Goal: Information Seeking & Learning: Learn about a topic

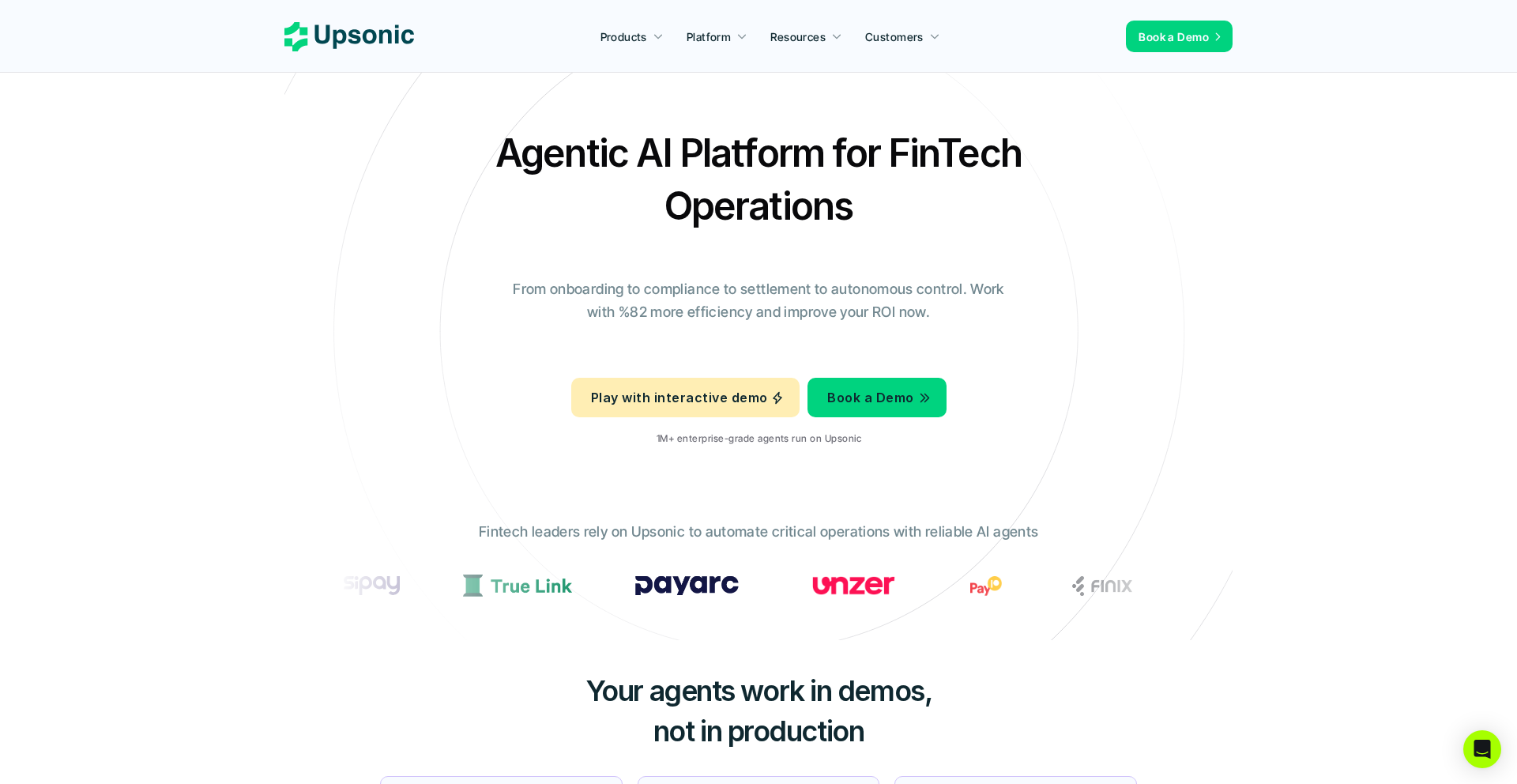
click at [674, 498] on icon at bounding box center [758, 331] width 1061 height 1061
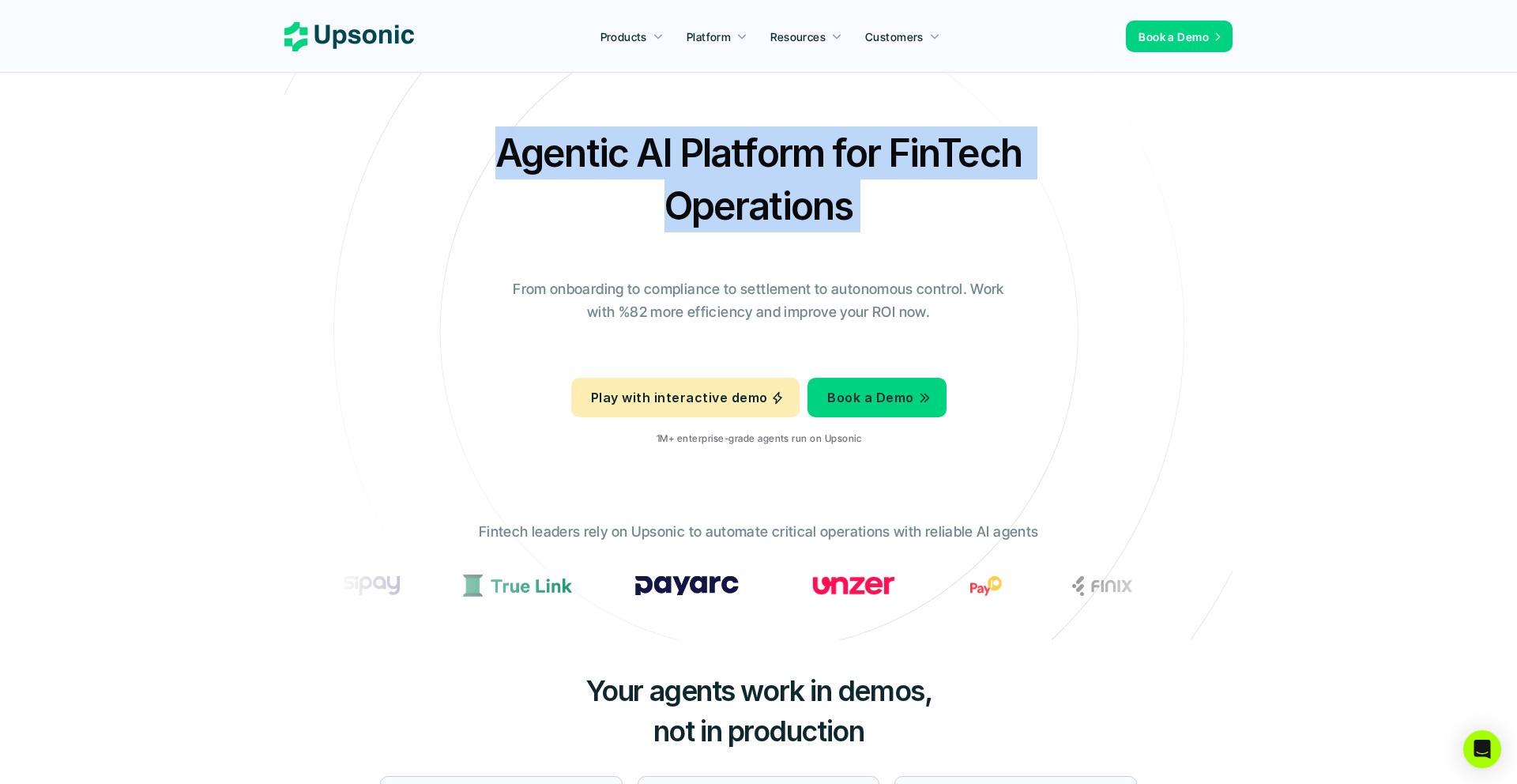
click at [674, 498] on icon at bounding box center [758, 331] width 1061 height 1061
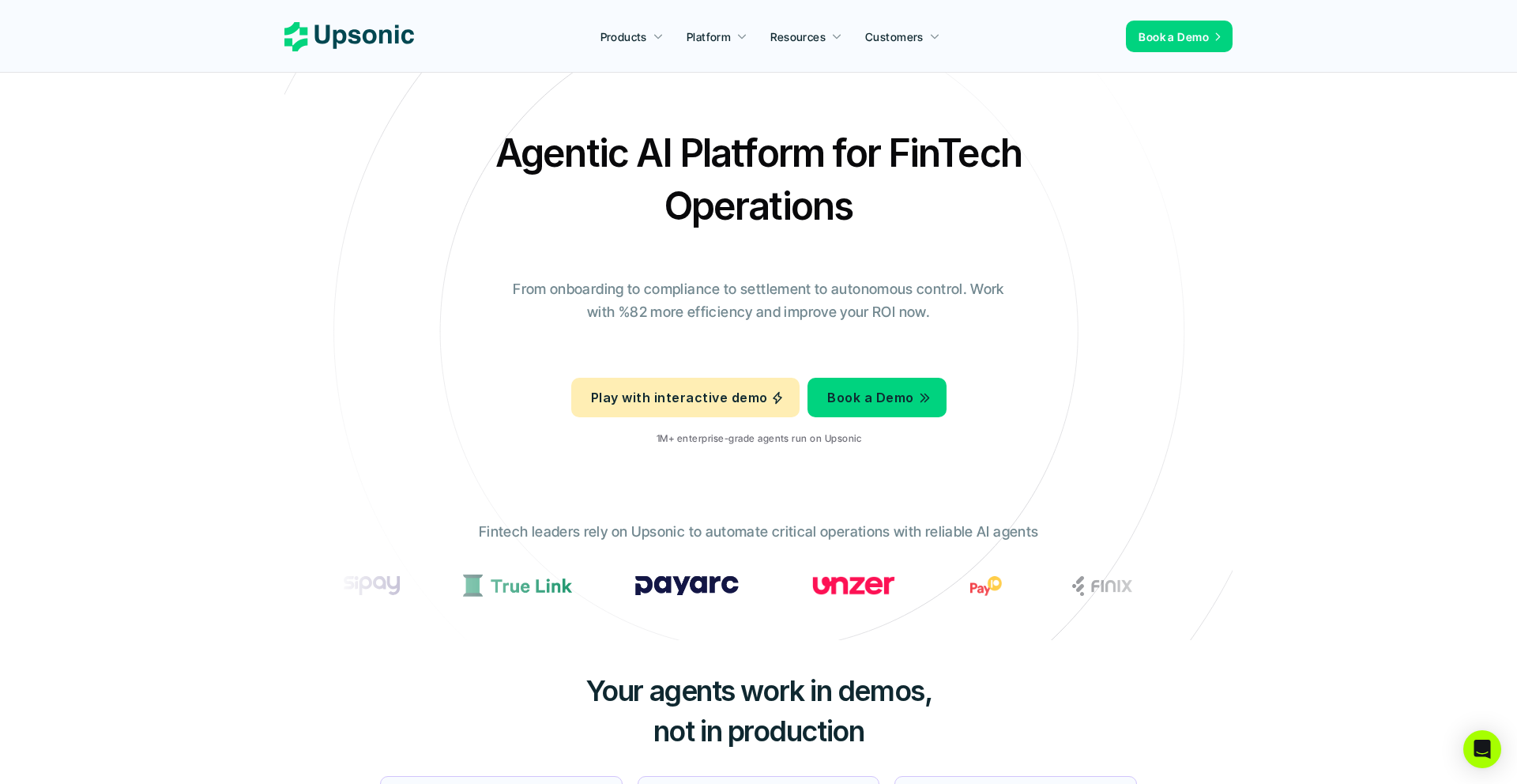
click at [661, 519] on div "Fintech leaders rely on Upsonic to automate critical operations with reliable A…" at bounding box center [758, 568] width 869 height 119
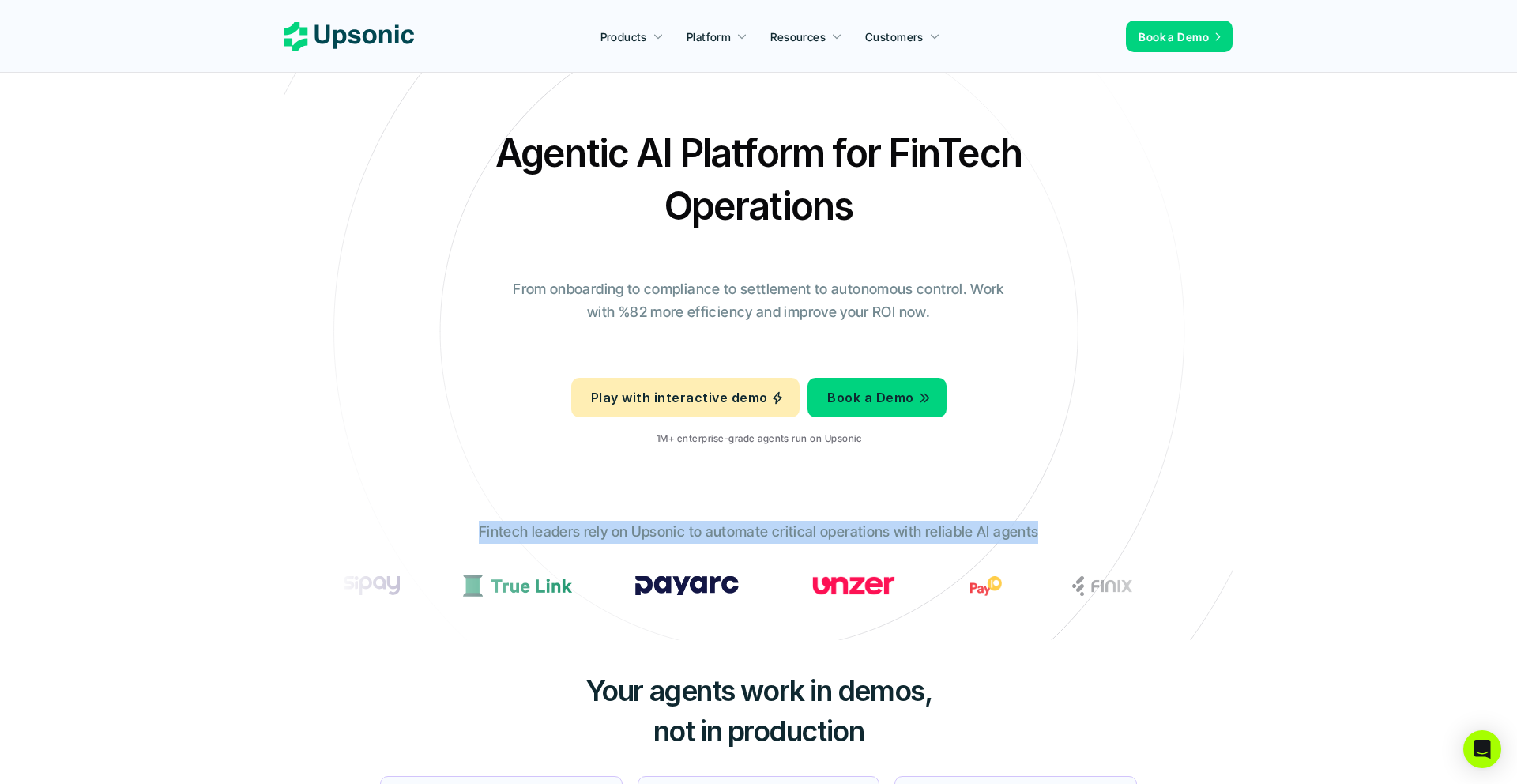
click at [661, 519] on div "Fintech leaders rely on Upsonic to automate critical operations with reliable A…" at bounding box center [758, 568] width 869 height 119
click at [684, 519] on div "Fintech leaders rely on Upsonic to automate critical operations with reliable A…" at bounding box center [758, 568] width 869 height 119
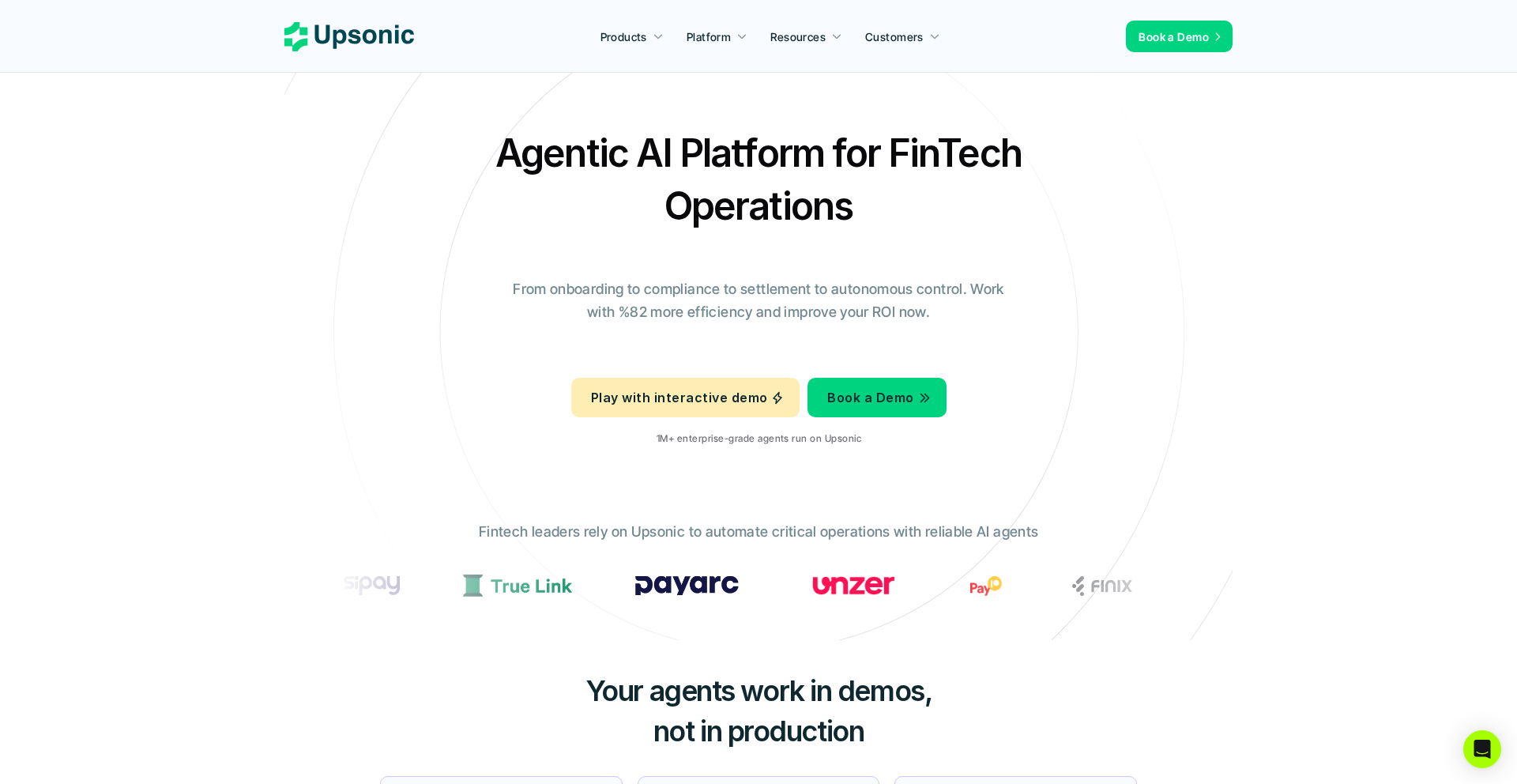
click at [702, 528] on p "Fintech leaders rely on Upsonic to automate critical operations with reliable A…" at bounding box center [758, 532] width 559 height 23
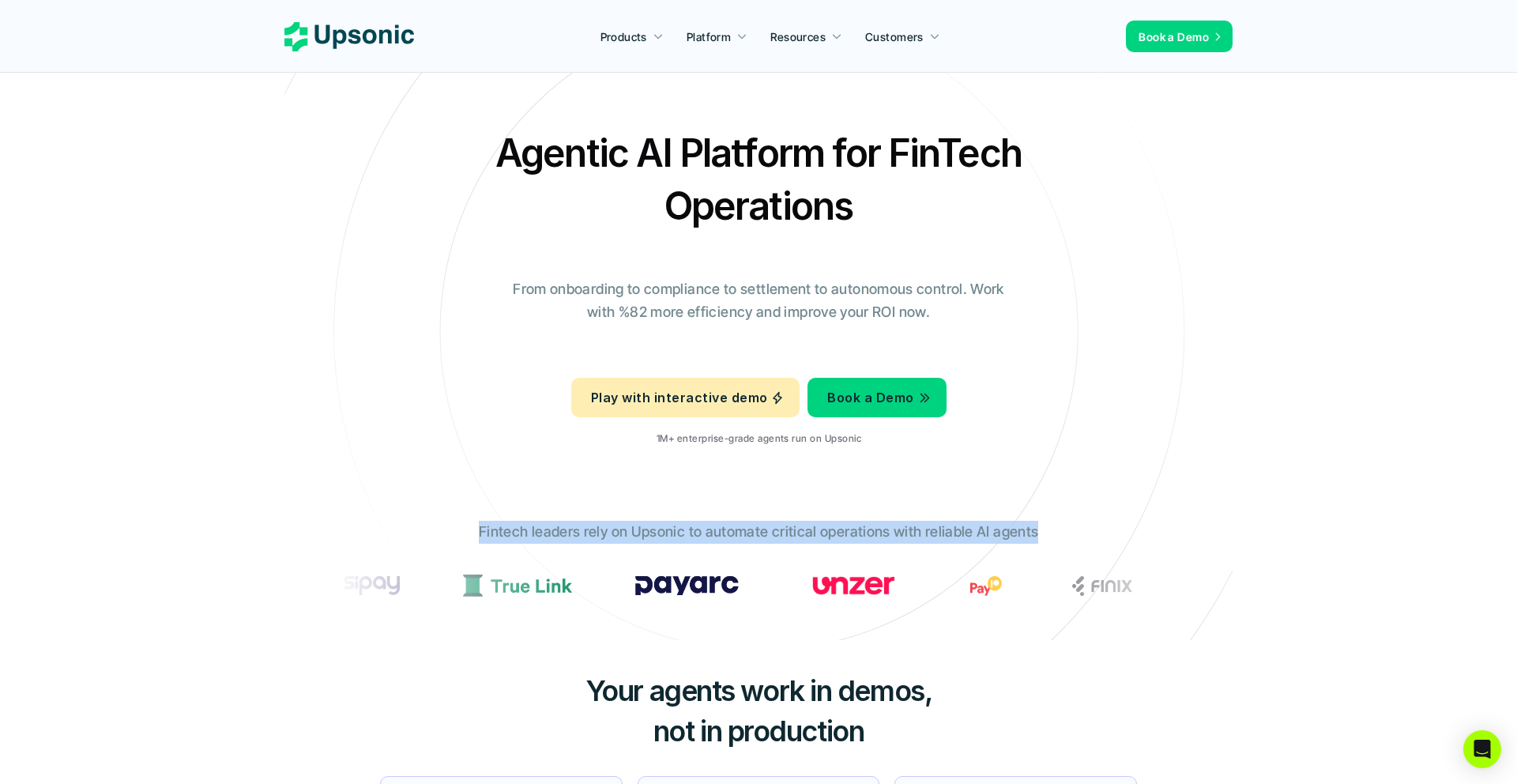
click at [702, 528] on p "Fintech leaders rely on Upsonic to automate critical operations with reliable A…" at bounding box center [758, 532] width 559 height 23
click at [737, 529] on p "Fintech leaders rely on Upsonic to automate critical operations with reliable A…" at bounding box center [758, 532] width 559 height 23
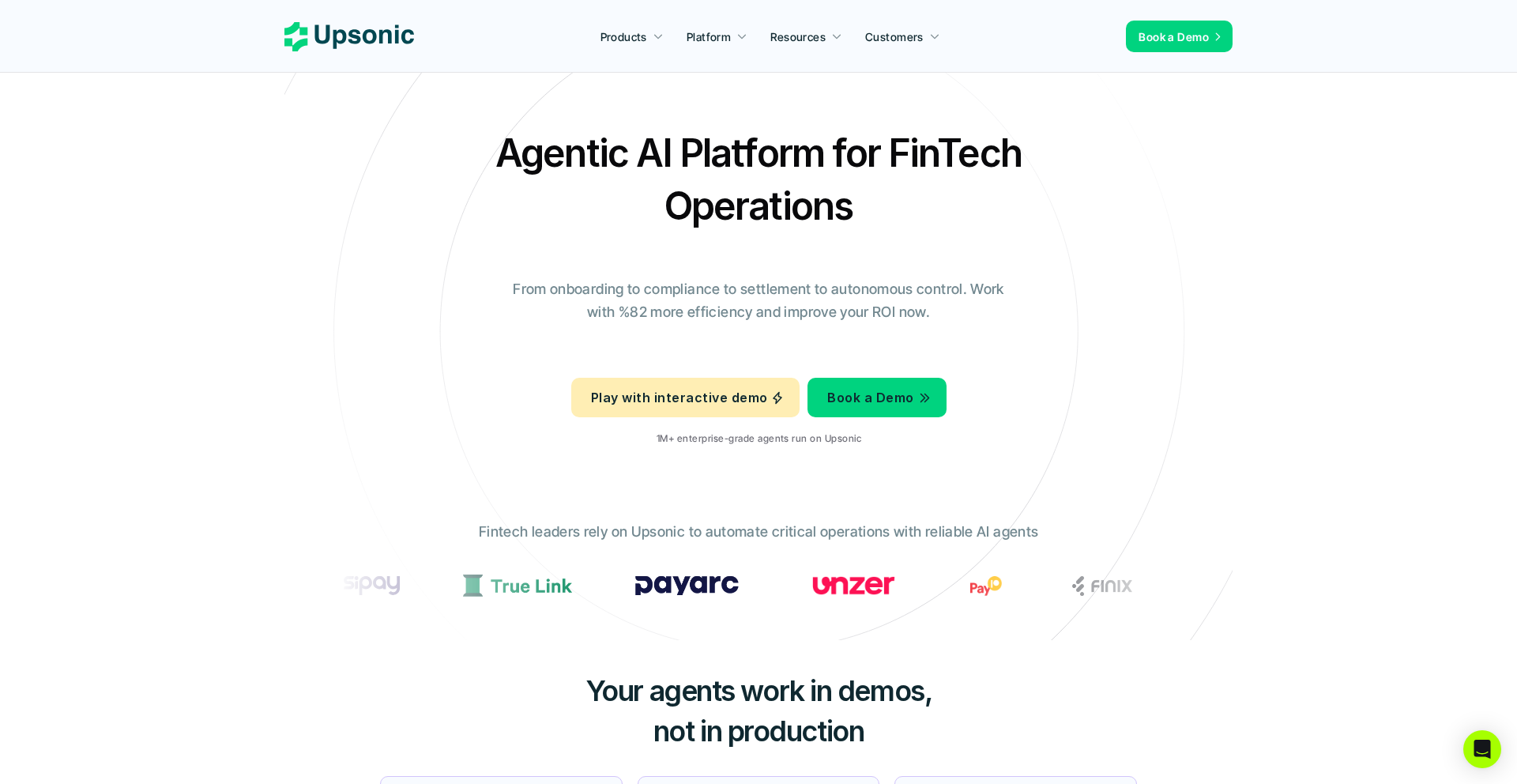
click at [662, 211] on h2 "Agentic AI Platform for FinTech Operations" at bounding box center [758, 179] width 553 height 106
click at [375, 213] on div "Agentic AI Platform for FinTech Operations From onboarding to compliance to set…" at bounding box center [758, 292] width 924 height 332
